Goal: Transaction & Acquisition: Purchase product/service

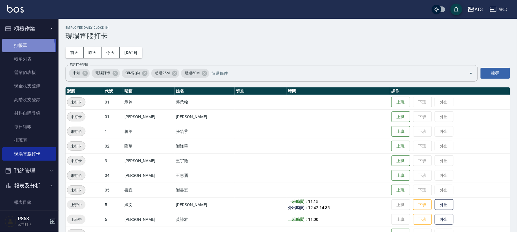
click at [24, 47] on link "打帳單" at bounding box center [29, 45] width 54 height 13
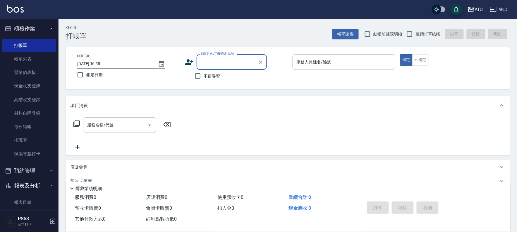
click at [189, 62] on icon at bounding box center [189, 62] width 8 height 6
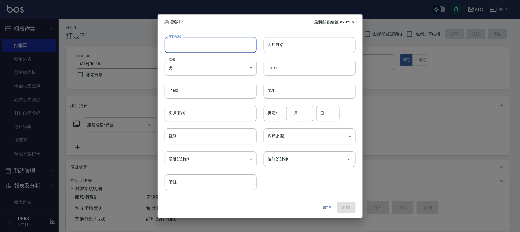
drag, startPoint x: 186, startPoint y: 50, endPoint x: 183, endPoint y: 45, distance: 6.3
click at [186, 48] on input "客戶編號" at bounding box center [211, 45] width 92 height 16
type input "720417-1"
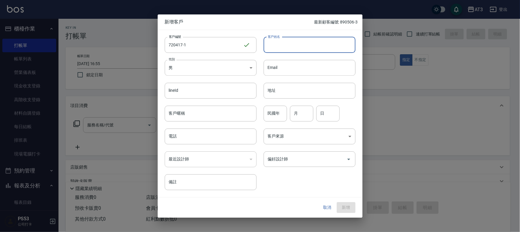
click at [280, 43] on input "客戶姓名" at bounding box center [310, 45] width 92 height 16
type input "t"
type input "陳夢宣"
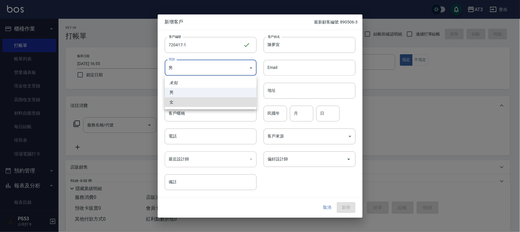
type input "FEMALE"
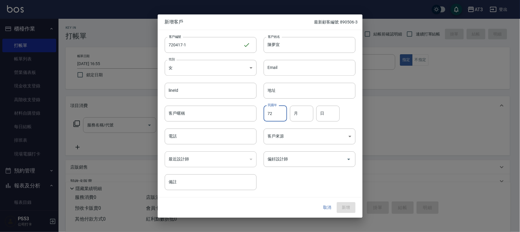
type input "72"
type input "04"
type input "17"
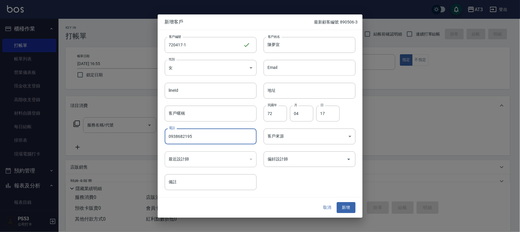
type input "0938682195"
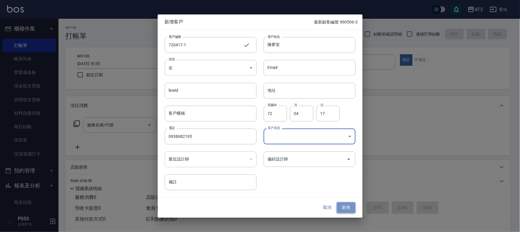
click at [345, 204] on button "新增" at bounding box center [346, 207] width 19 height 11
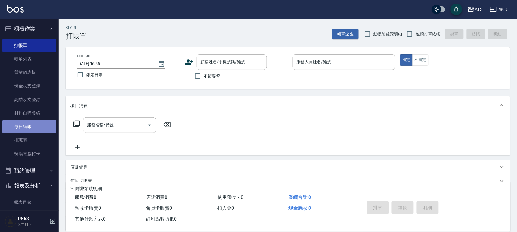
click at [29, 125] on link "每日結帳" at bounding box center [29, 126] width 54 height 13
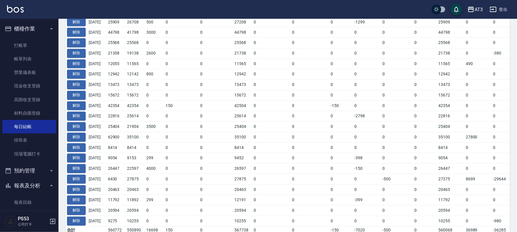
scroll to position [294, 0]
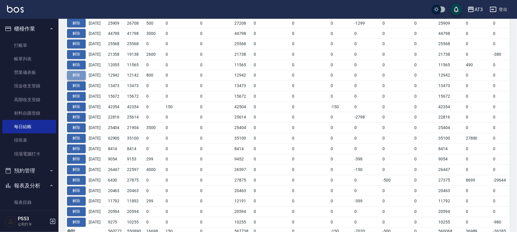
click at [76, 76] on button "解除" at bounding box center [76, 75] width 19 height 9
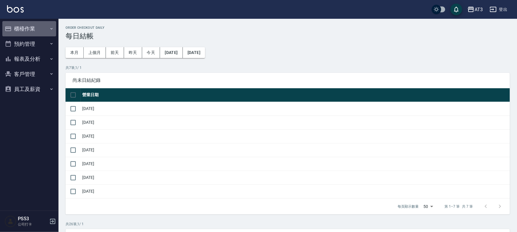
click at [16, 27] on button "櫃檯作業" at bounding box center [29, 28] width 54 height 15
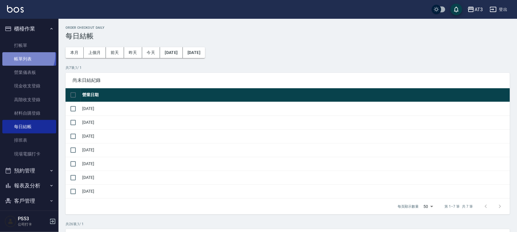
click at [26, 56] on link "帳單列表" at bounding box center [29, 58] width 54 height 13
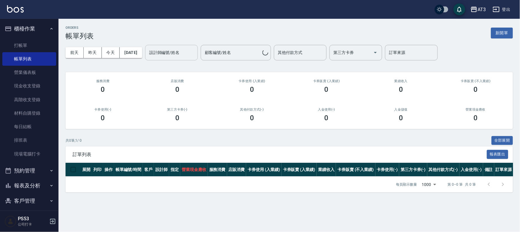
click at [158, 50] on input "設計師編號/姓名" at bounding box center [171, 52] width 47 height 10
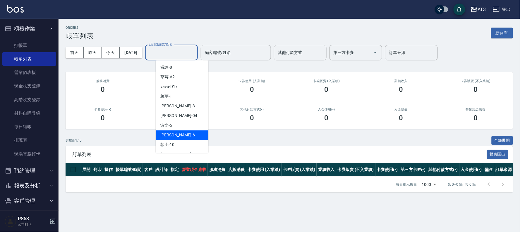
click at [178, 131] on div "詩雅 -6" at bounding box center [182, 135] width 53 height 10
type input "詩雅-6"
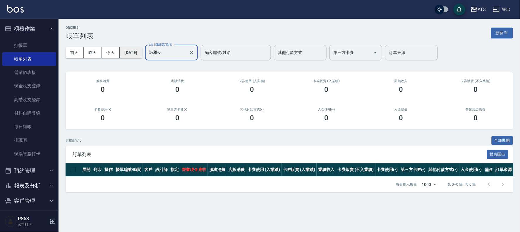
click at [138, 50] on button "[DATE]" at bounding box center [131, 52] width 22 height 11
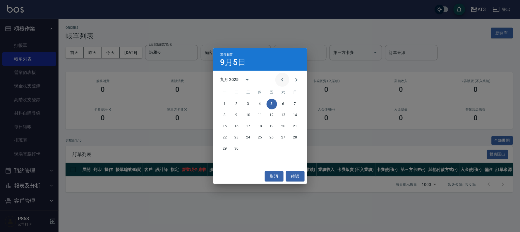
click at [282, 82] on icon "Previous month" at bounding box center [282, 79] width 7 height 7
click at [236, 137] on button "19" at bounding box center [237, 137] width 11 height 11
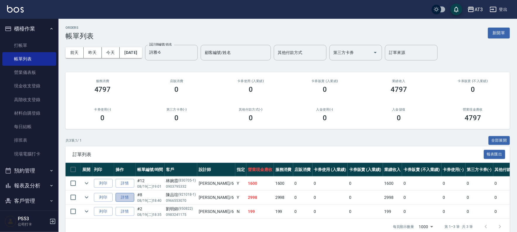
click at [126, 196] on link "詳情" at bounding box center [125, 197] width 19 height 9
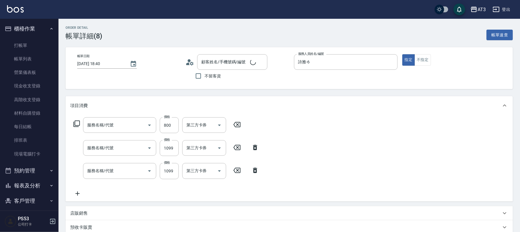
type input "[DATE] 18:40"
type input "詩雅-6"
type input "陳品瑄/0966553070/921018-1"
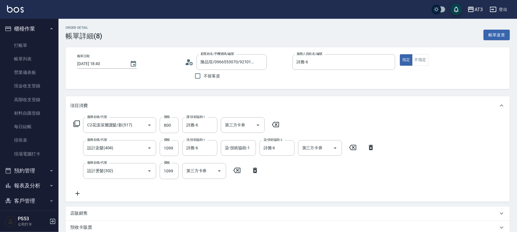
type input "C2花漾深層護髮/新(517)"
type input "設計染髮(404)"
type input "設計燙髮(302)"
click at [373, 149] on icon at bounding box center [371, 147] width 4 height 5
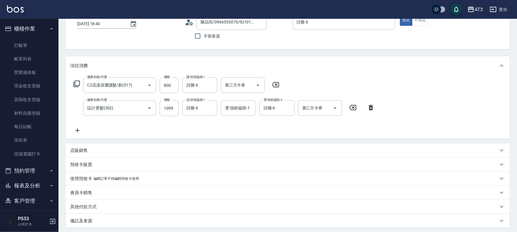
scroll to position [98, 0]
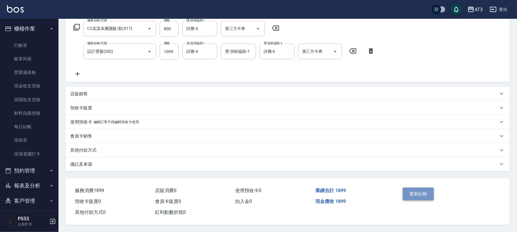
click at [407, 189] on button "重新結帳" at bounding box center [418, 193] width 31 height 12
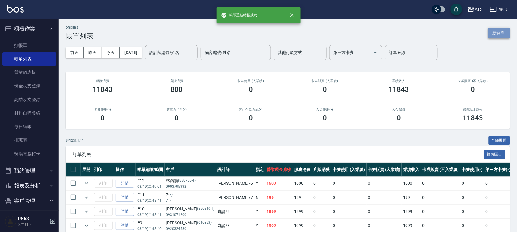
click at [501, 32] on button "新開單" at bounding box center [499, 33] width 22 height 11
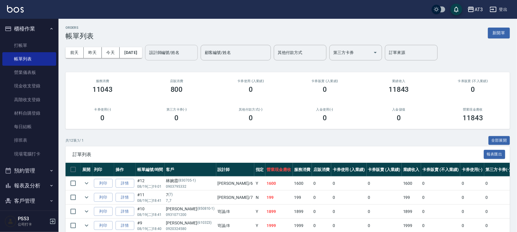
click at [168, 53] on input "設計師編號/姓名" at bounding box center [171, 52] width 47 height 10
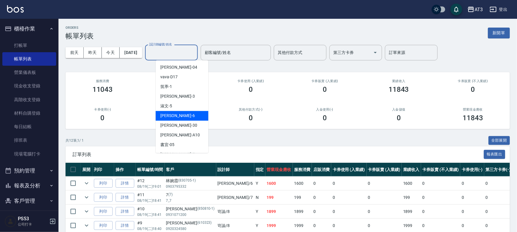
drag, startPoint x: 182, startPoint y: 121, endPoint x: 182, endPoint y: 115, distance: 6.7
click at [182, 115] on ul "惠麗 -04 vava -D17 筑葶 -1 宇徵 -3 淑文 -5 詩雅 -6 [PERSON_NAME]-30 瑪沙 -A10 書宜 -05 子晴 -7 …" at bounding box center [182, 106] width 53 height 92
click at [182, 115] on div "詩雅 -6" at bounding box center [182, 116] width 53 height 10
type input "詩雅-6"
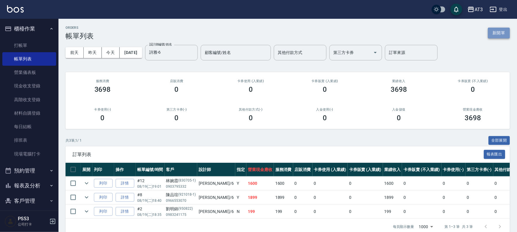
click at [504, 33] on button "新開單" at bounding box center [499, 33] width 22 height 11
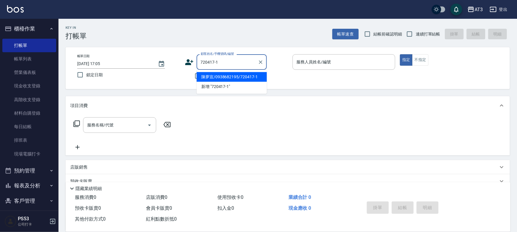
type input "陳夢宣/0938682195/720417-1"
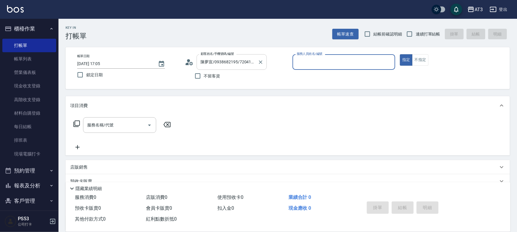
type input "0"
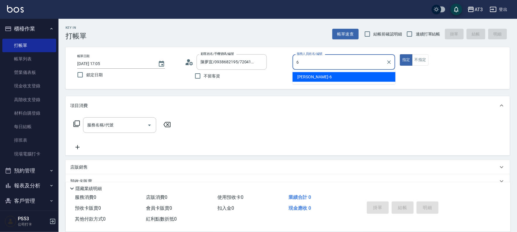
click at [305, 78] on span "詩雅 -6" at bounding box center [314, 77] width 35 height 6
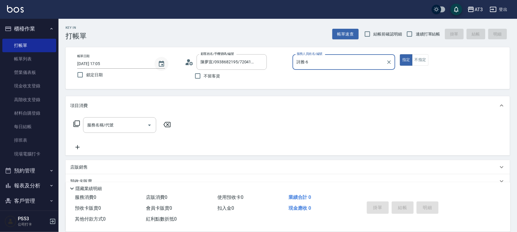
type input "詩雅-6"
click at [162, 63] on icon "Choose date, selected date is 2025-09-05" at bounding box center [161, 63] width 7 height 7
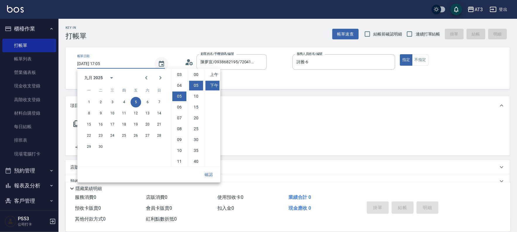
scroll to position [11, 0]
click at [138, 124] on button "19" at bounding box center [136, 124] width 11 height 11
click at [146, 75] on icon "Previous month" at bounding box center [146, 77] width 7 height 7
click at [100, 134] on button "19" at bounding box center [100, 135] width 11 height 11
type input "[DATE] 17:05"
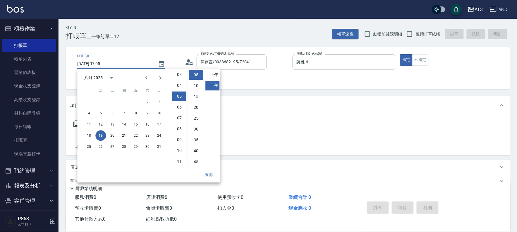
click at [295, 133] on div "服務名稱/代號 服務名稱/代號" at bounding box center [288, 135] width 445 height 40
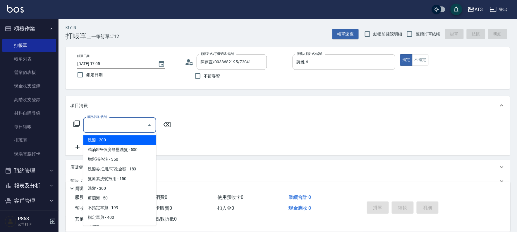
click at [131, 122] on input "服務名稱/代號" at bounding box center [115, 125] width 59 height 10
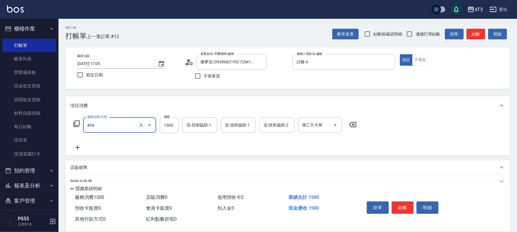
type input "設計染髮(404)"
type input "1099"
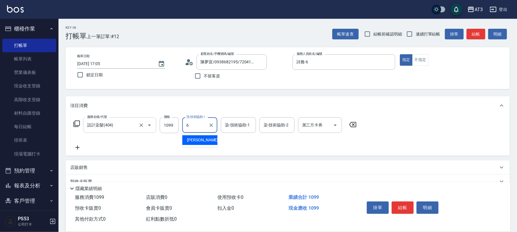
type input "詩雅-6"
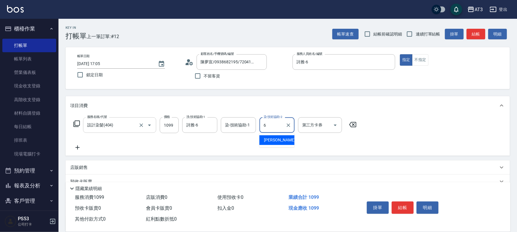
type input "詩雅-6"
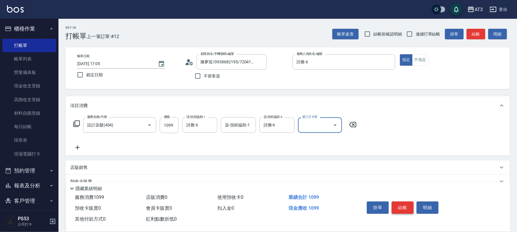
click at [405, 205] on button "結帳" at bounding box center [403, 207] width 22 height 12
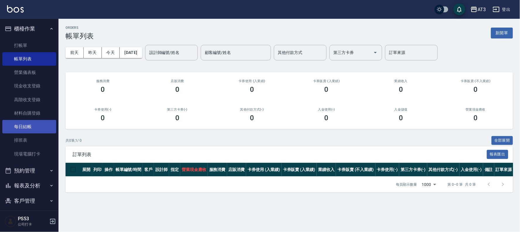
click at [18, 129] on link "每日結帳" at bounding box center [29, 126] width 54 height 13
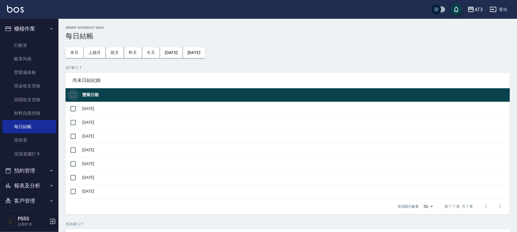
click at [72, 92] on input "checkbox" at bounding box center [73, 95] width 12 height 12
checkbox input "true"
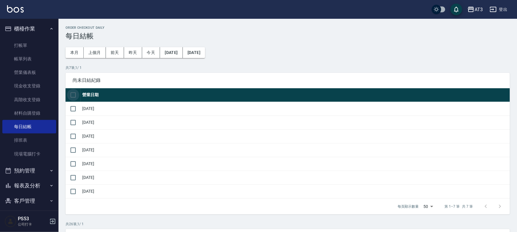
checkbox input "true"
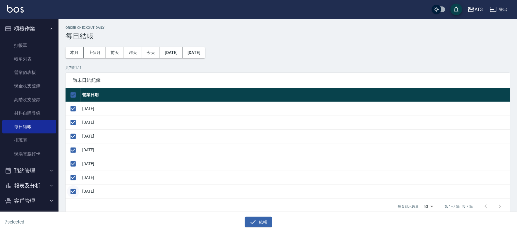
click at [74, 190] on input "checkbox" at bounding box center [73, 191] width 12 height 12
checkbox input "false"
click at [260, 222] on button "結帳" at bounding box center [258, 221] width 27 height 11
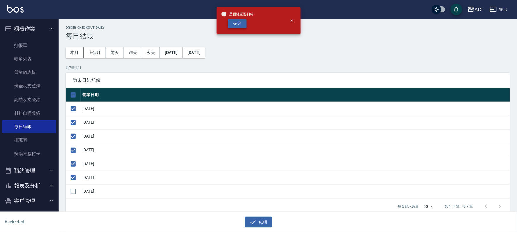
click at [235, 26] on button "確定" at bounding box center [237, 23] width 19 height 9
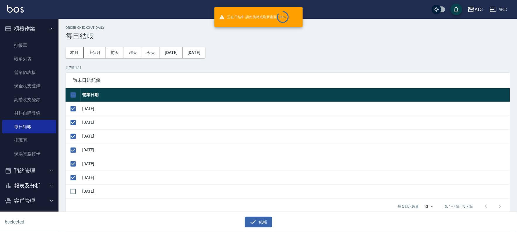
checkbox input "false"
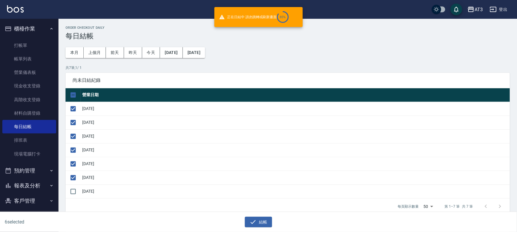
checkbox input "false"
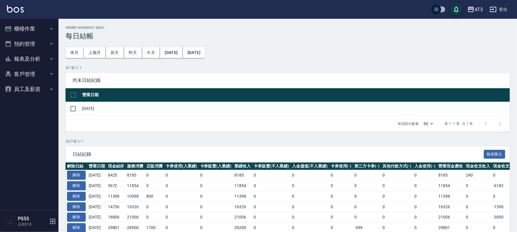
click at [28, 30] on button "櫃檯作業" at bounding box center [29, 28] width 54 height 15
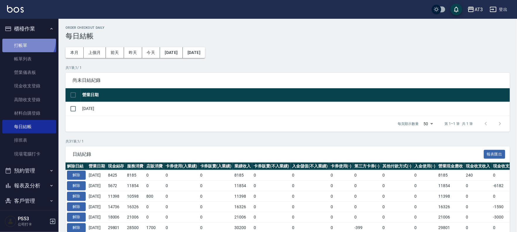
click at [26, 40] on link "打帳單" at bounding box center [29, 45] width 54 height 13
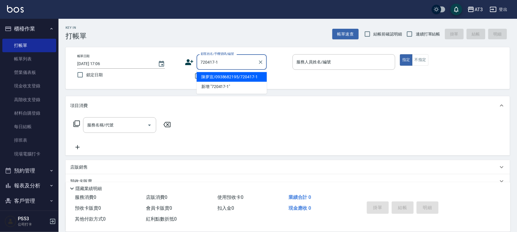
type input "陳夢宣/0938682195/720417-1"
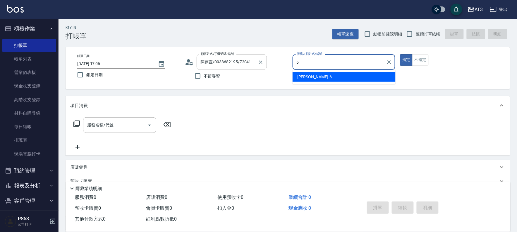
type input "6"
type button "true"
type input "詩雅-6"
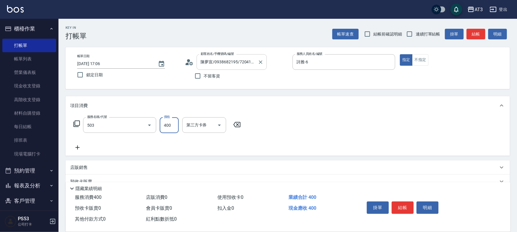
type input "天天護髮(503)"
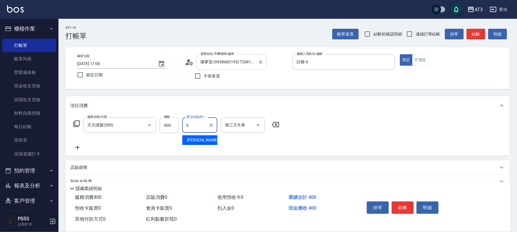
type input "詩雅-6"
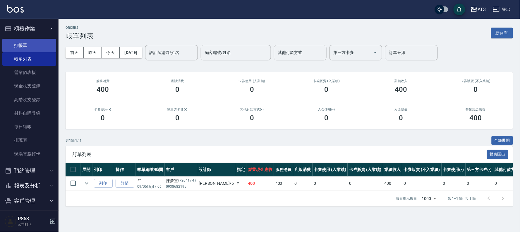
click at [18, 45] on link "打帳單" at bounding box center [29, 45] width 54 height 13
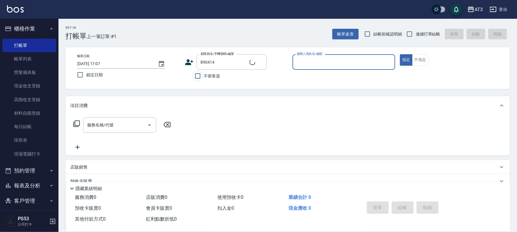
type input "李佳穎/0982308398/890414"
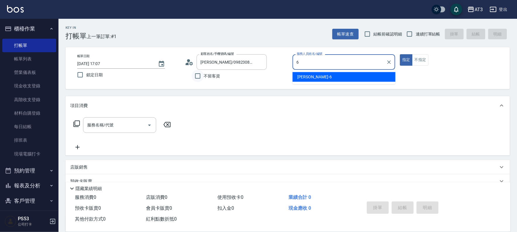
type input "詩雅-6"
type button "true"
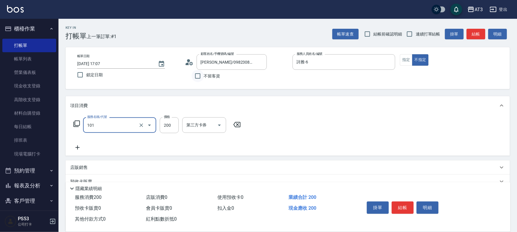
type input "洗髮(101)"
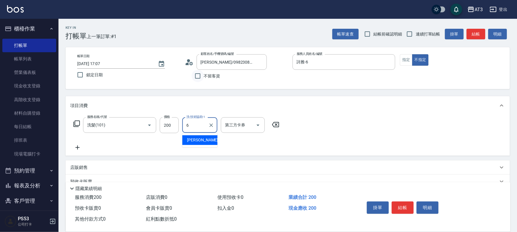
type input "詩雅-6"
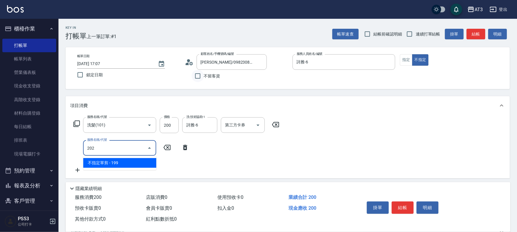
type input "不指定單剪(202)"
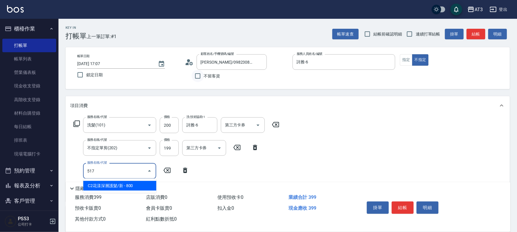
type input "C2花漾深層護髮/新(517)"
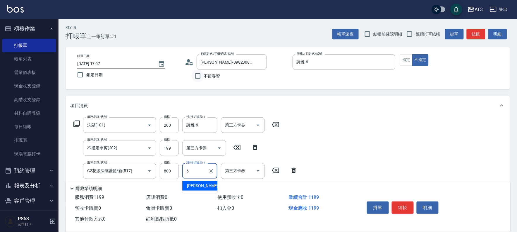
type input "詩雅-6"
click at [406, 205] on button "結帳" at bounding box center [403, 207] width 22 height 12
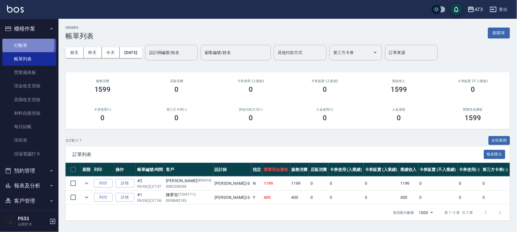
click at [21, 44] on link "打帳單" at bounding box center [29, 45] width 54 height 13
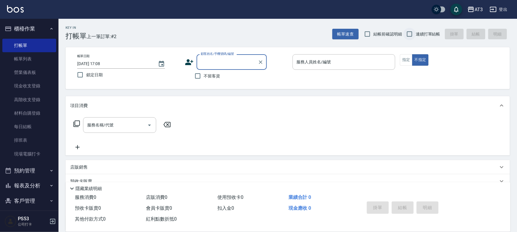
click at [409, 34] on input "連續打單結帳" at bounding box center [410, 34] width 12 height 12
checkbox input "true"
click at [225, 64] on input "顧客姓名/手機號碼/編號" at bounding box center [227, 62] width 56 height 10
type input "李佳穎/0982308398/890414"
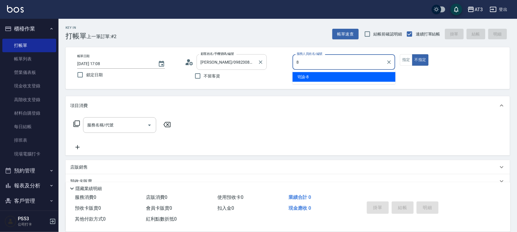
type input "岢諭-8"
type button "false"
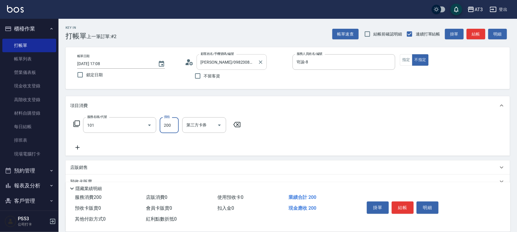
type input "洗髮(101)"
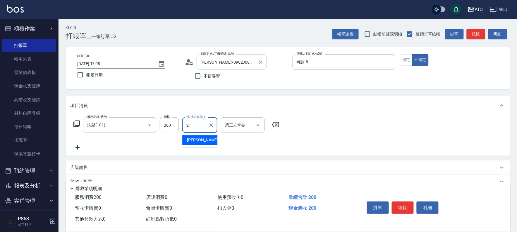
type input "珺珺-21"
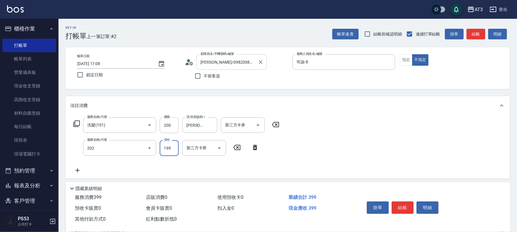
type input "不指定單剪(202)"
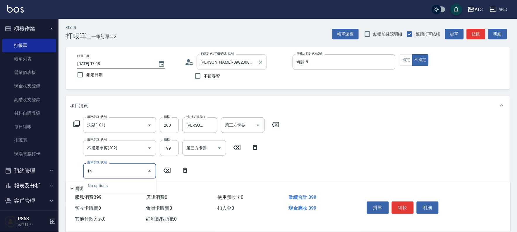
type input "1"
type input "C2花漾深層護髮/新(517)"
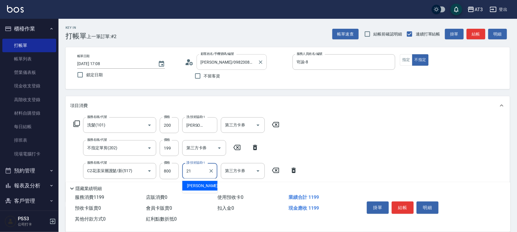
type input "珺珺-21"
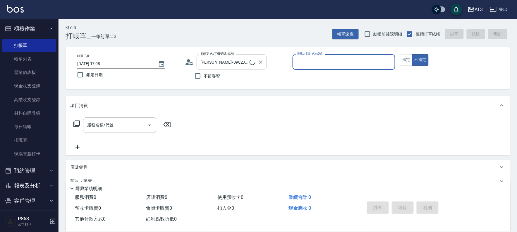
type input "阿蕾/04_阿蕾/04"
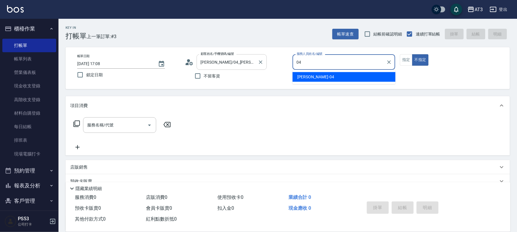
type input "惠麗-04"
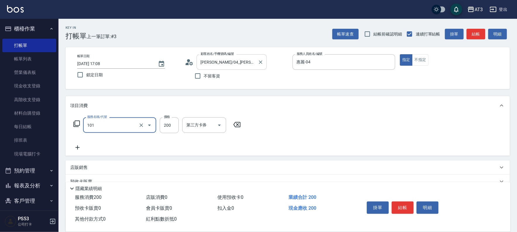
type input "洗髮(101)"
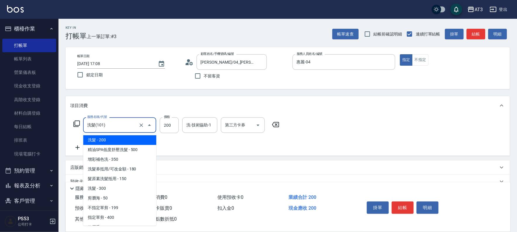
click at [126, 127] on input "洗髮(101)" at bounding box center [112, 125] width 52 height 10
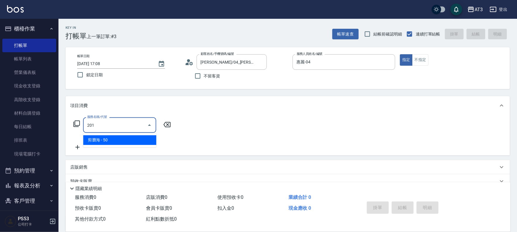
type input "剪瀏海(201)"
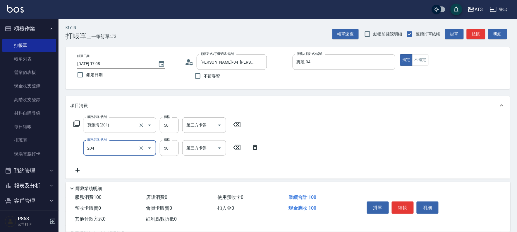
type input "修眉毛(204)"
type input "100"
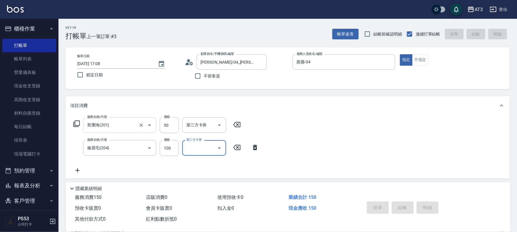
type input "2025/09/05 17:09"
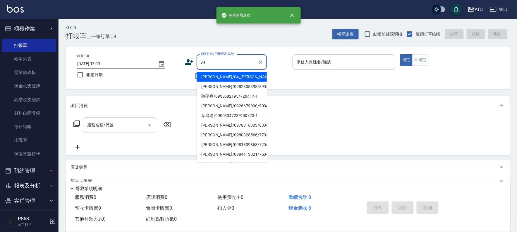
type input "阿蕾/04_阿蕾/04"
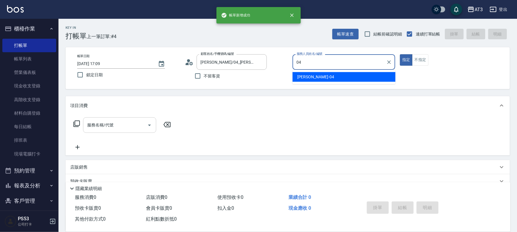
type input "04"
type button "true"
type input "惠麗-04"
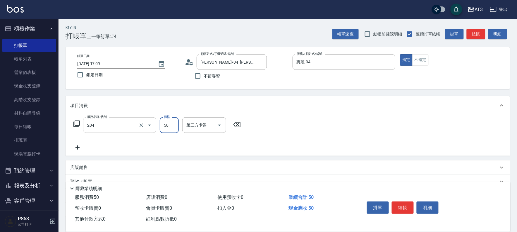
type input "修眉毛(204)"
type input "100"
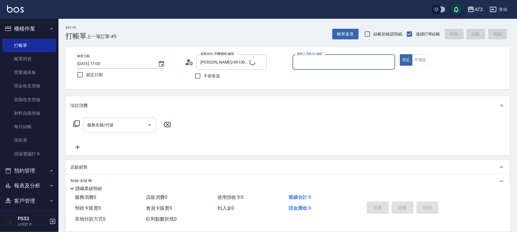
type input "10/10_/10"
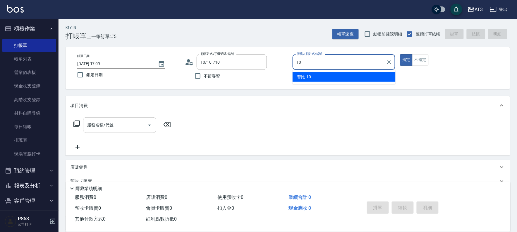
type input "菲比-10"
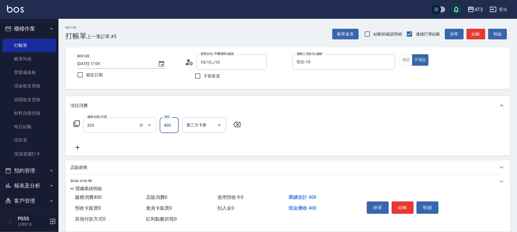
type input "指定單剪(203)"
type input "200"
click at [126, 127] on input "指定單剪(203)" at bounding box center [112, 125] width 52 height 10
type input "不指定單剪(202)"
type input "200"
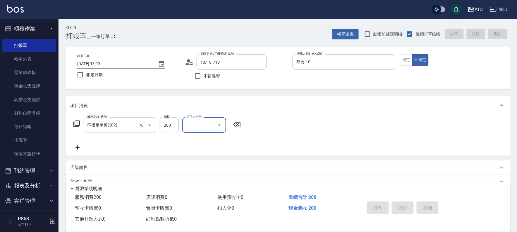
type input "2025/09/05 17:10"
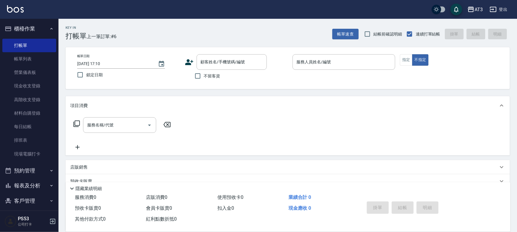
click at [184, 62] on div "帳單日期 2025/09/05 17:10 鎖定日期 顧客姓名/手機號碼/編號 顧客姓名/手機號碼/編號 不留客資 服務人員姓名/編號 服務人員姓名/編號 指…" at bounding box center [288, 68] width 431 height 28
click at [190, 61] on icon at bounding box center [189, 62] width 9 height 9
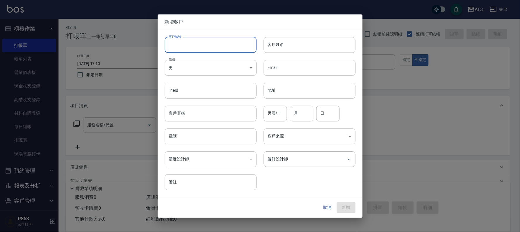
click at [189, 44] on input "客戶編號" at bounding box center [211, 45] width 92 height 16
type input "8"
type input "680906"
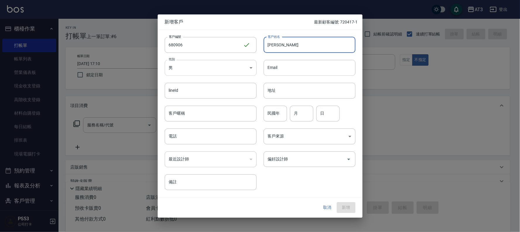
type input "彭千惠"
click at [225, 69] on body "AT3 登出 櫃檯作業 打帳單 帳單列表 營業儀表板 現金收支登錄 高階收支登錄 材料自購登錄 每日結帳 排班表 現場電腦打卡 預約管理 預約管理 單日預約紀…" at bounding box center [260, 143] width 520 height 286
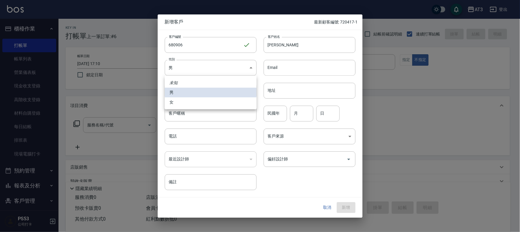
click at [197, 107] on li "女" at bounding box center [211, 102] width 92 height 10
type input "FEMALE"
click at [278, 115] on input "民國年" at bounding box center [275, 113] width 23 height 16
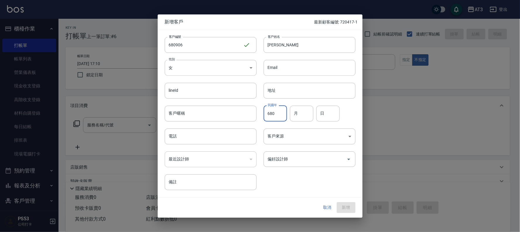
click at [275, 113] on input "680" at bounding box center [275, 113] width 23 height 16
type input "68"
type input "09"
type input "06"
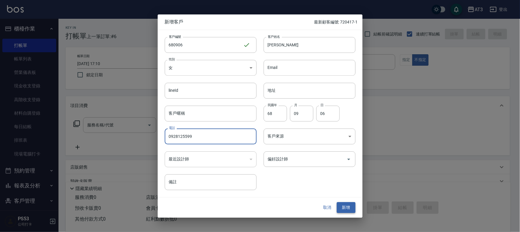
type input "0928125599"
click at [344, 209] on button "新增" at bounding box center [346, 207] width 19 height 11
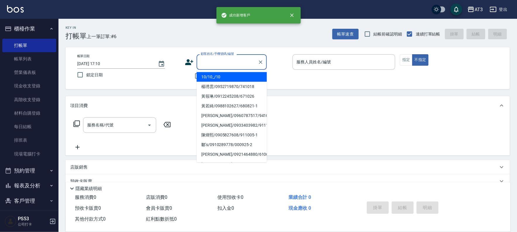
click at [212, 57] on div "顧客姓名/手機號碼/編號 顧客姓名/手機號碼/編號" at bounding box center [232, 62] width 70 height 16
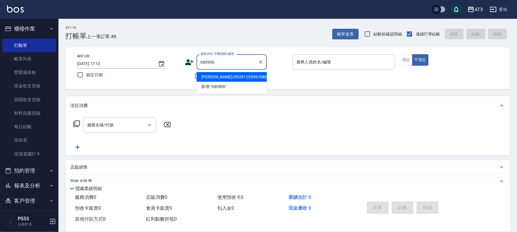
type input "彭千惠/0928125599/680906"
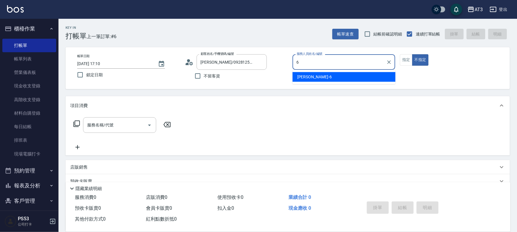
type input "詩雅-6"
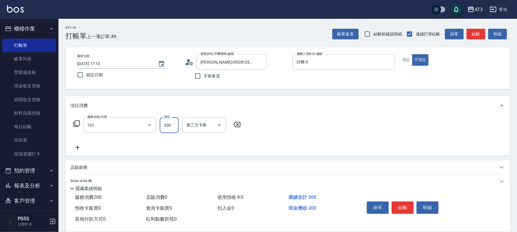
type input "洗髮(101)"
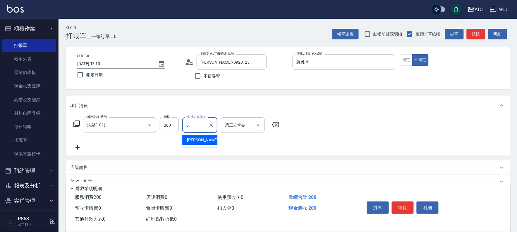
type input "詩雅-6"
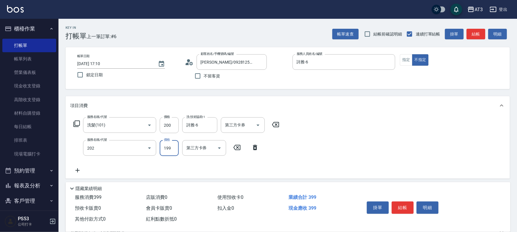
type input "不指定單剪(202)"
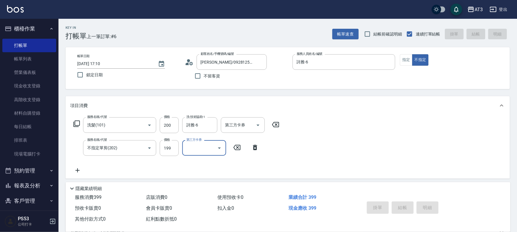
type input "2025/09/05 17:26"
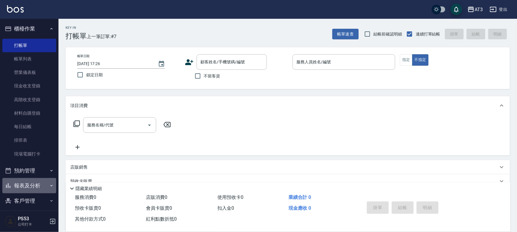
click at [32, 184] on button "報表及分析" at bounding box center [29, 185] width 54 height 15
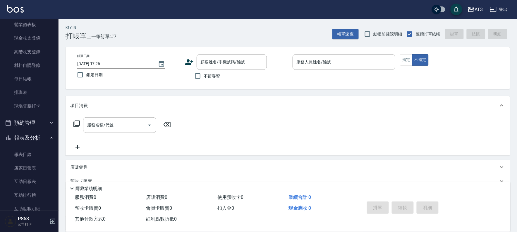
scroll to position [130, 0]
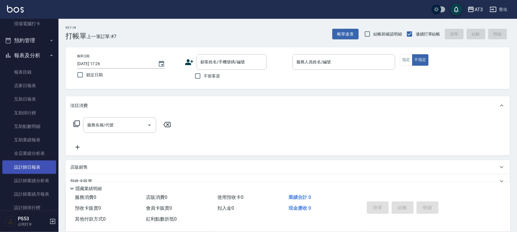
click at [20, 169] on link "設計師日報表" at bounding box center [29, 166] width 54 height 13
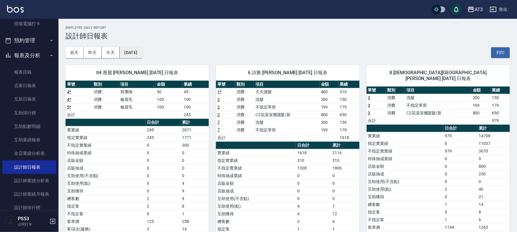
click at [134, 51] on button "[DATE]" at bounding box center [131, 52] width 22 height 11
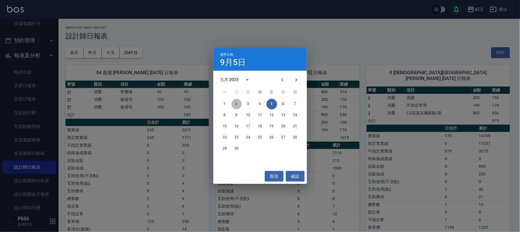
click at [240, 102] on button "2" at bounding box center [237, 104] width 11 height 11
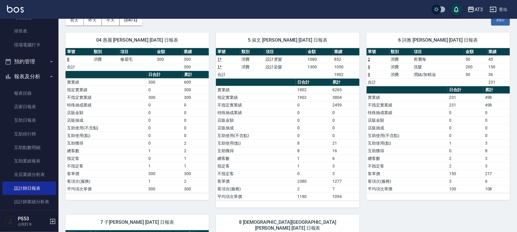
scroll to position [97, 0]
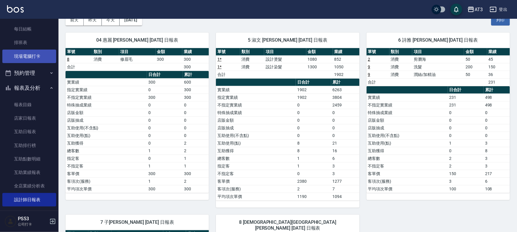
click at [21, 55] on link "現場電腦打卡" at bounding box center [29, 55] width 54 height 13
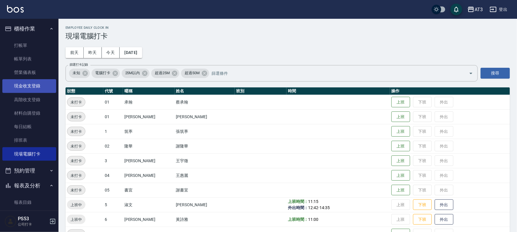
click at [25, 87] on link "現金收支登錄" at bounding box center [29, 85] width 54 height 13
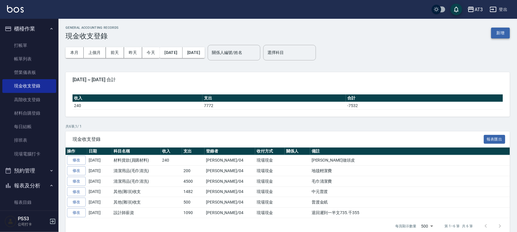
click at [500, 33] on button "新增" at bounding box center [500, 33] width 19 height 11
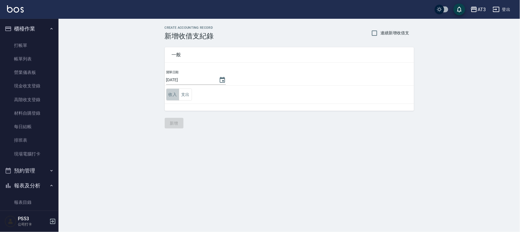
click at [171, 94] on button "收入" at bounding box center [172, 94] width 13 height 12
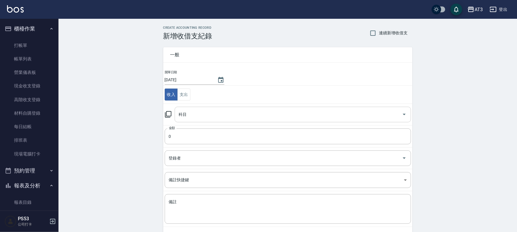
click at [205, 121] on div "科目" at bounding box center [293, 115] width 237 height 16
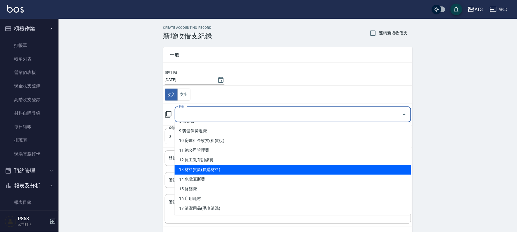
scroll to position [97, 0]
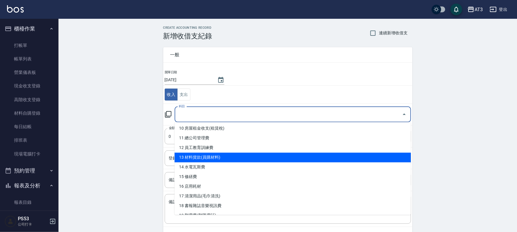
click at [223, 158] on li "13 材料貨款(員購材料)" at bounding box center [293, 157] width 237 height 10
type input "13 材料貨款(員購材料)"
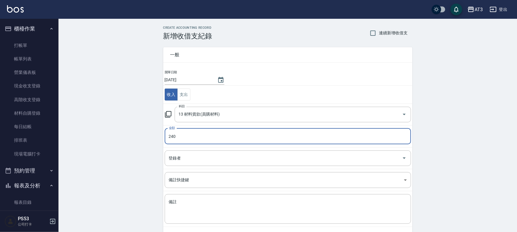
type input "240"
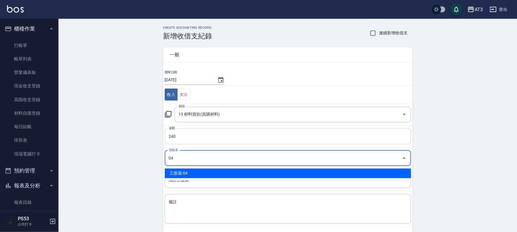
type input "王惠麗-04"
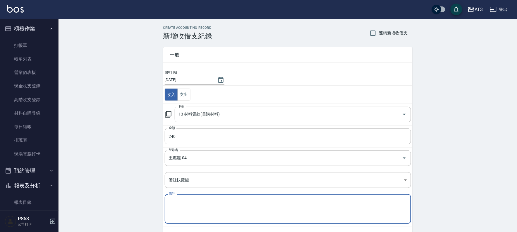
click at [206, 203] on textarea "備註" at bounding box center [288, 209] width 238 height 20
type textarea "＿"
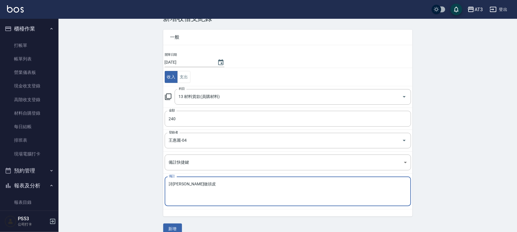
scroll to position [27, 0]
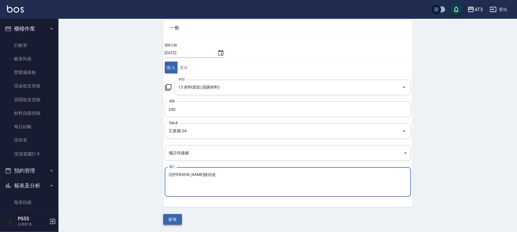
type textarea "詩雅做頭皮"
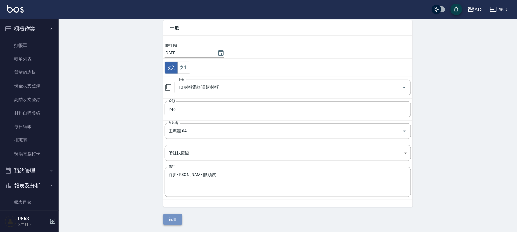
click at [179, 219] on button "新增" at bounding box center [172, 219] width 19 height 11
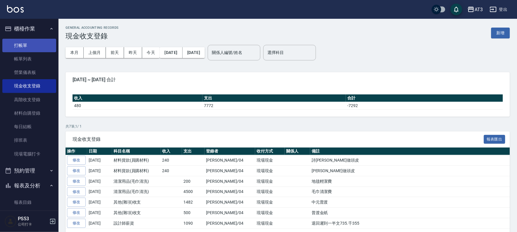
click at [26, 43] on link "打帳單" at bounding box center [29, 45] width 54 height 13
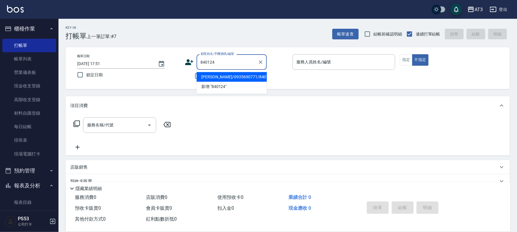
type input "馮欣紹/0935690771/840124"
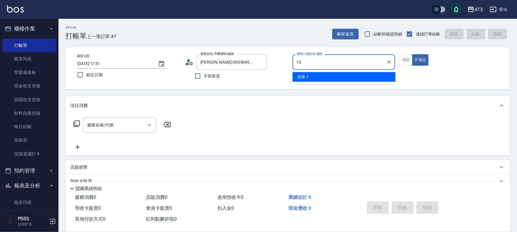
type input "10"
type button "false"
type input "菲比-10"
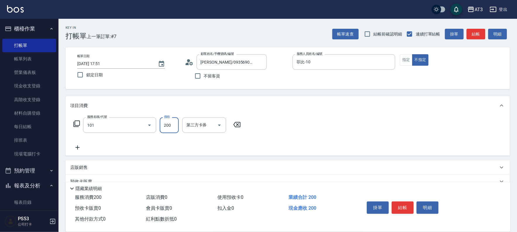
type input "洗髮(101)"
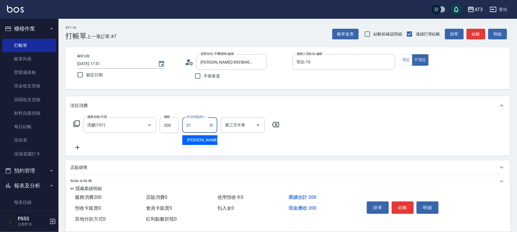
type input "珺珺-21"
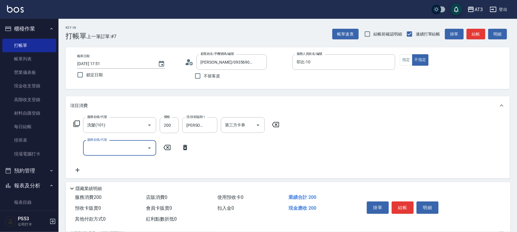
type input "0"
type input "不指定單剪(202)"
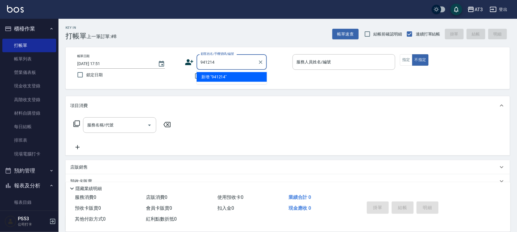
type input "941214"
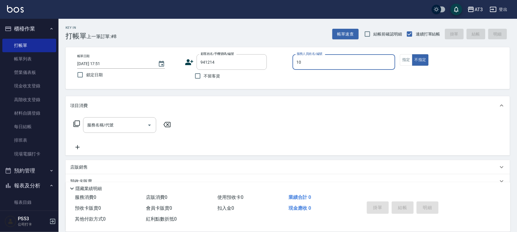
type input "10"
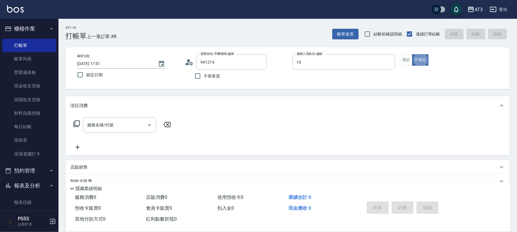
type input "林晉宇/0975222787/941214"
type input "菲比-10"
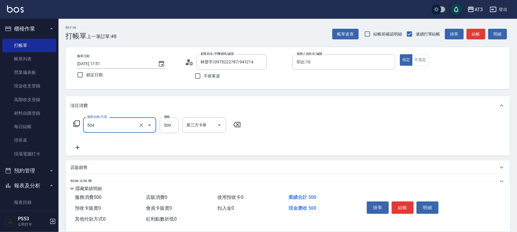
type input "順子護髮(504)"
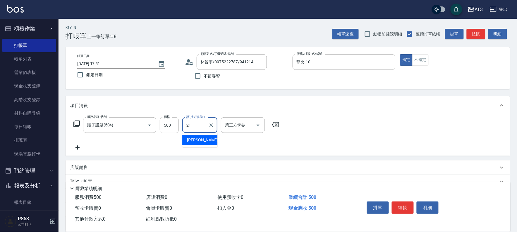
type input "珺珺-21"
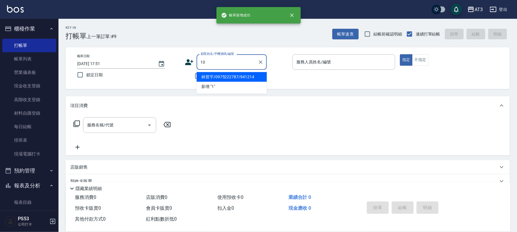
type input "10"
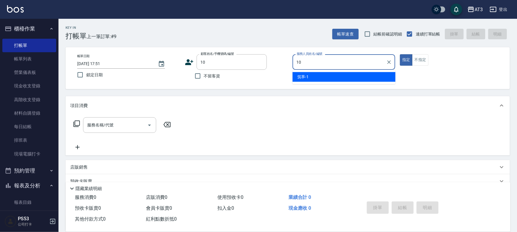
type input "菲比-10"
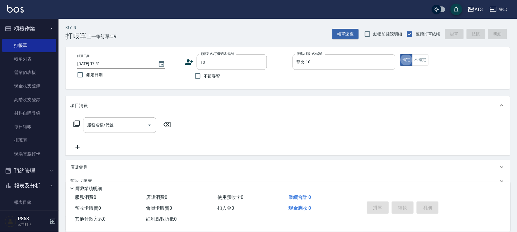
type button "true"
type input "10/10_/10"
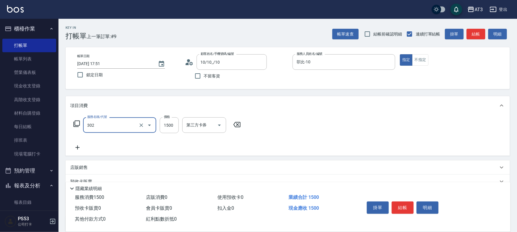
type input "設計燙髮(302)"
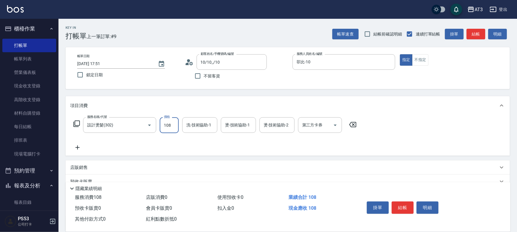
type input "1080"
type input "珺珺-21"
click at [405, 203] on button "結帳" at bounding box center [403, 207] width 22 height 12
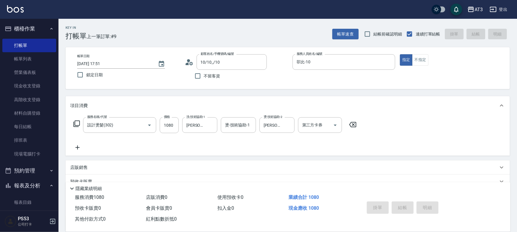
type input "2025/09/05 17:52"
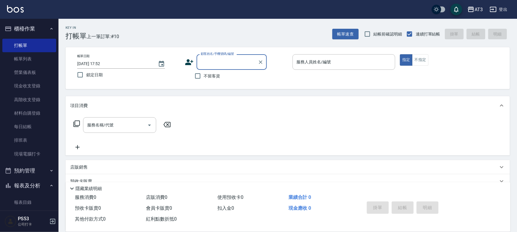
click at [186, 62] on icon at bounding box center [189, 62] width 9 height 9
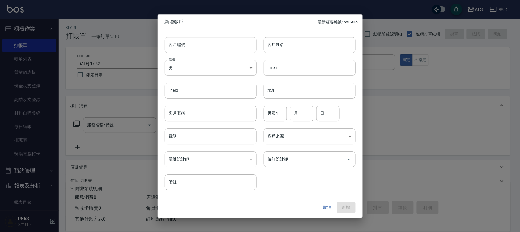
click at [190, 45] on input "客戶編號" at bounding box center [211, 45] width 92 height 16
type input "000922"
type input "黃庭維"
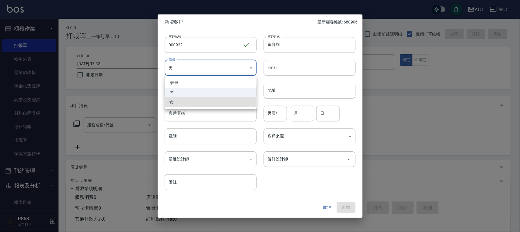
type input "FEMALE"
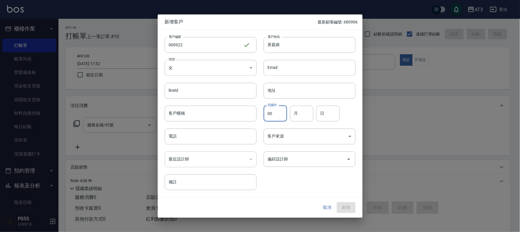
type input "00"
type input "09"
type input "22"
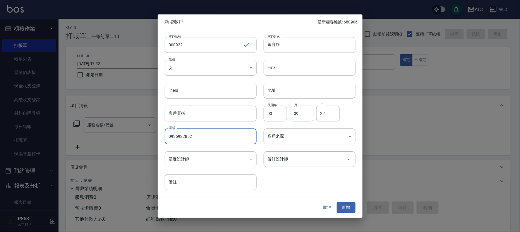
type input "0936922852"
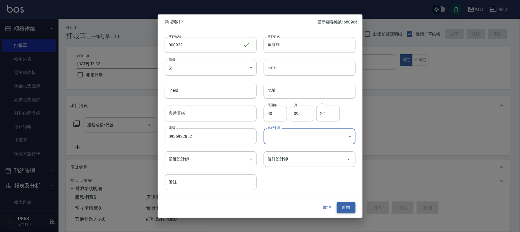
click at [350, 206] on button "新增" at bounding box center [346, 207] width 19 height 11
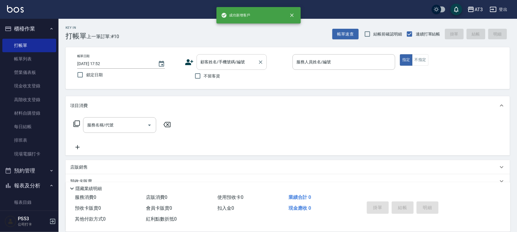
click at [215, 62] on input "顧客姓名/手機號碼/編號" at bounding box center [227, 62] width 56 height 10
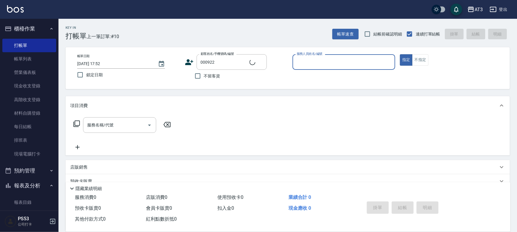
type input "黃庭維/0936922852/000922"
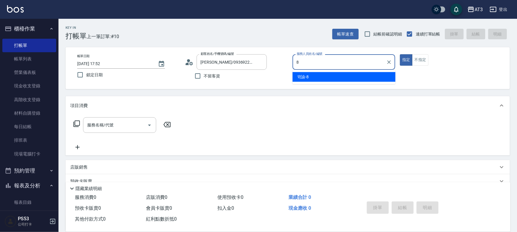
type input "岢諭-8"
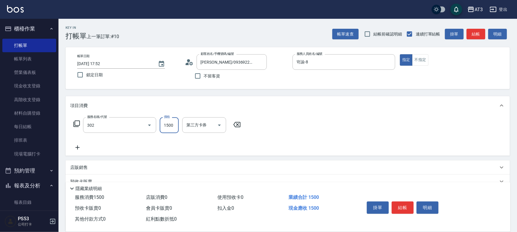
type input "設計燙髮(302)"
type input "1499"
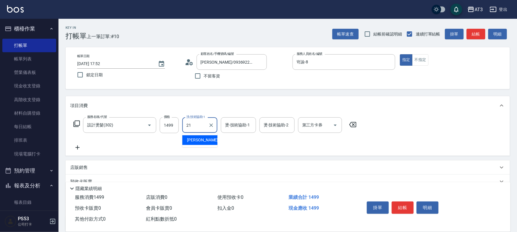
type input "珺珺-21"
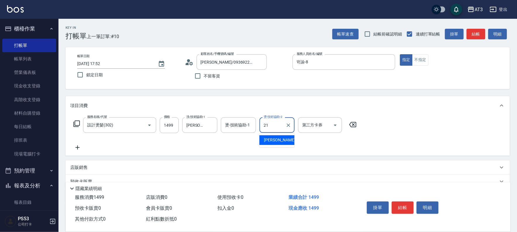
type input "珺珺-21"
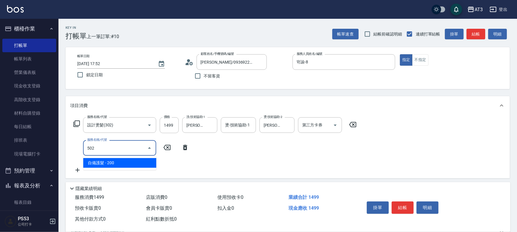
type input "自備護髮(502)"
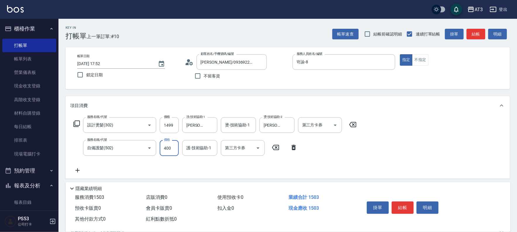
type input "400"
type input "珺珺-21"
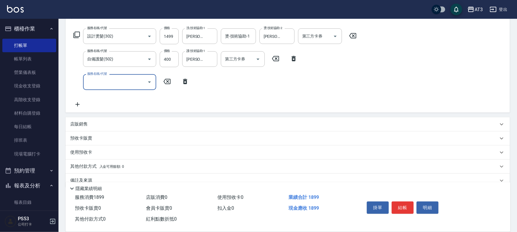
scroll to position [100, 0]
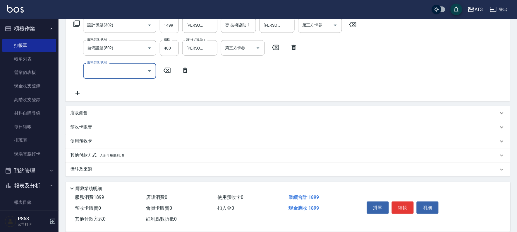
click at [75, 112] on p "店販銷售" at bounding box center [79, 113] width 18 height 6
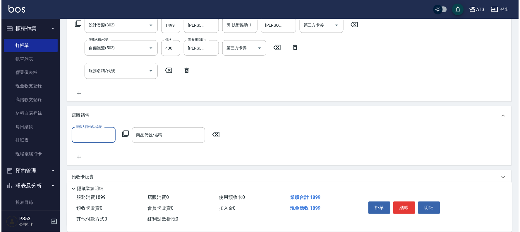
scroll to position [0, 0]
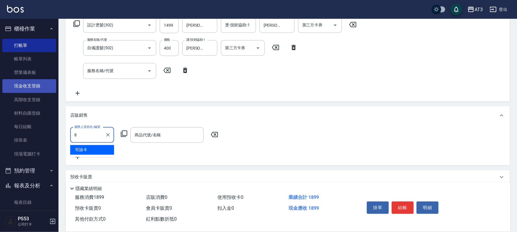
type input "岢諭-8"
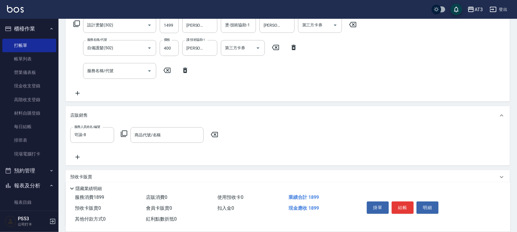
click at [124, 131] on icon at bounding box center [124, 133] width 7 height 7
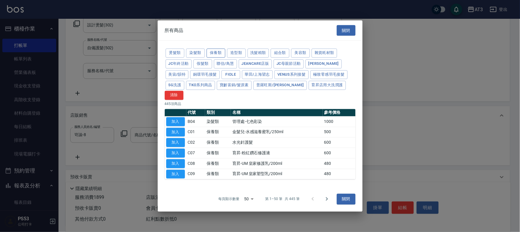
click at [216, 58] on button "保養類" at bounding box center [216, 53] width 19 height 9
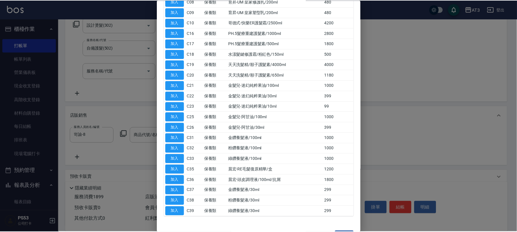
scroll to position [140, 0]
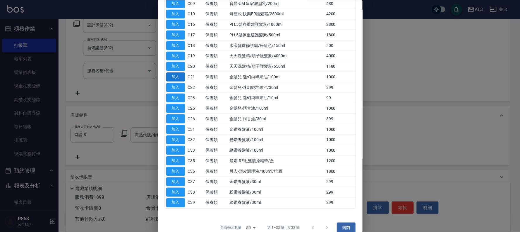
click at [171, 72] on button "加入" at bounding box center [175, 76] width 19 height 9
type input "金髮兒-迷幻純粹果油/100ml"
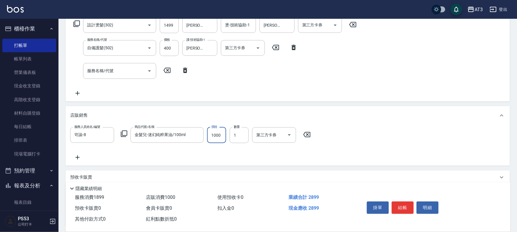
click at [221, 139] on input "1000" at bounding box center [216, 135] width 19 height 16
type input "900"
click at [402, 203] on button "結帳" at bounding box center [403, 207] width 22 height 12
type input "2025/09/05 18:10"
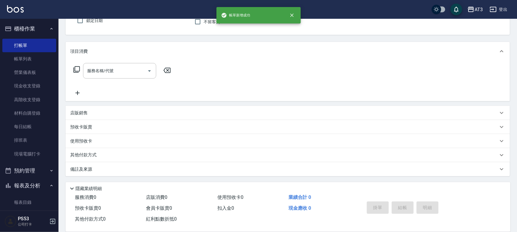
scroll to position [0, 0]
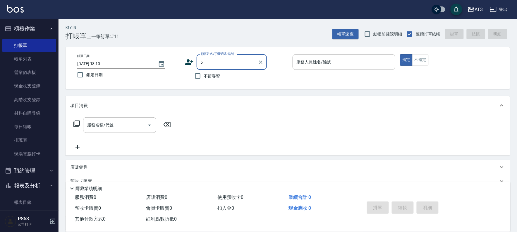
type input "5"
type input "黃庭維/0936922852/000922"
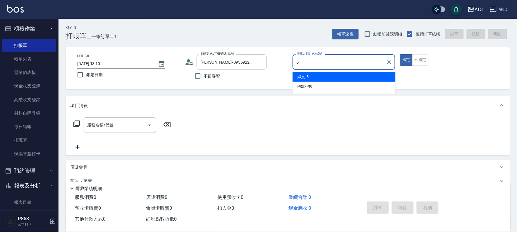
type input "淑文-5"
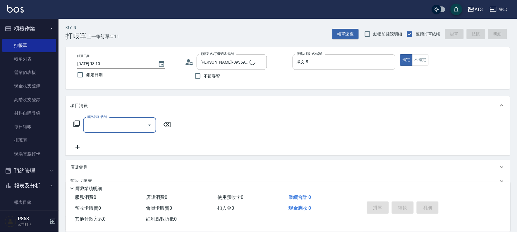
type input "5/0902352118/5"
click at [418, 59] on button "不指定" at bounding box center [420, 59] width 16 height 11
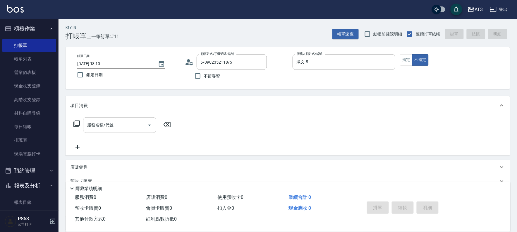
click at [102, 119] on div "服務名稱/代號 服務名稱/代號" at bounding box center [119, 125] width 73 height 16
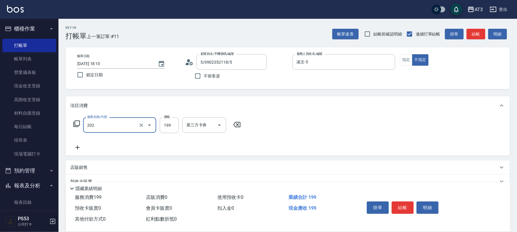
type input "不指定單剪(202)"
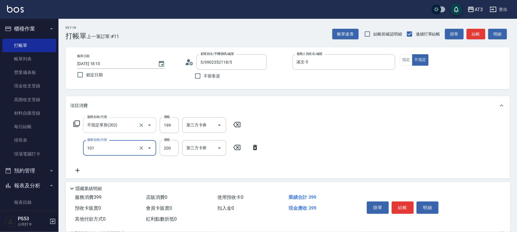
type input "洗髮(101)"
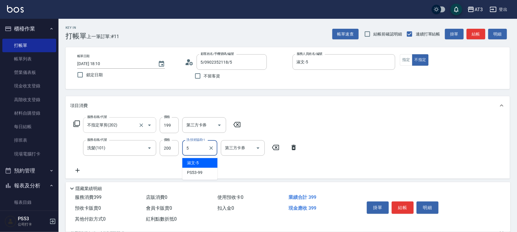
type input "淑文-5"
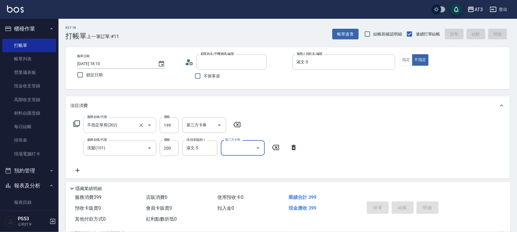
type input "5"
type input "2025/09/05 18:24"
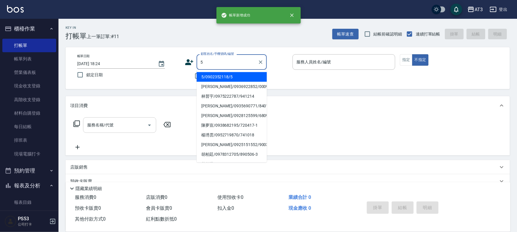
type input "5/0902352118/5"
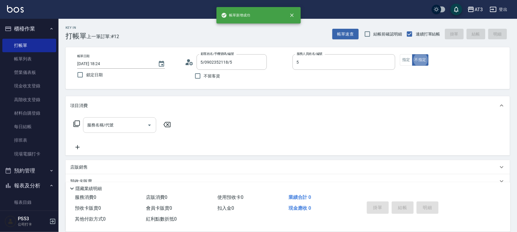
type input "淑文-5"
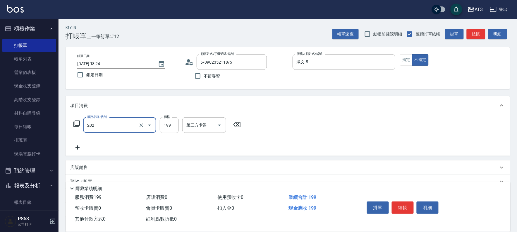
type input "不指定單剪(202)"
